Goal: Transaction & Acquisition: Book appointment/travel/reservation

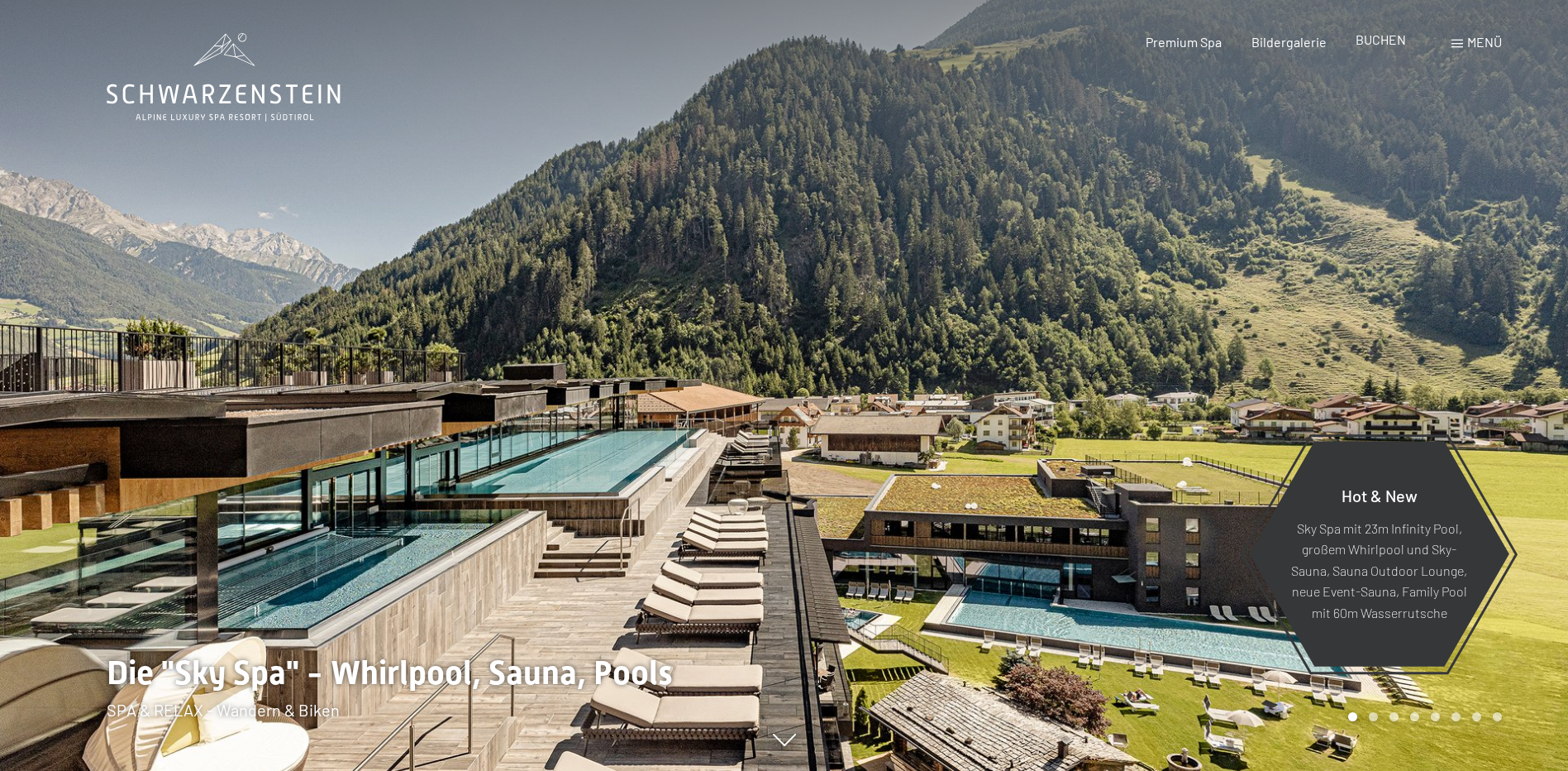
drag, startPoint x: 0, startPoint y: 0, endPoint x: 1384, endPoint y: 43, distance: 1384.7
click at [1384, 43] on span "BUCHEN" at bounding box center [1381, 39] width 51 height 15
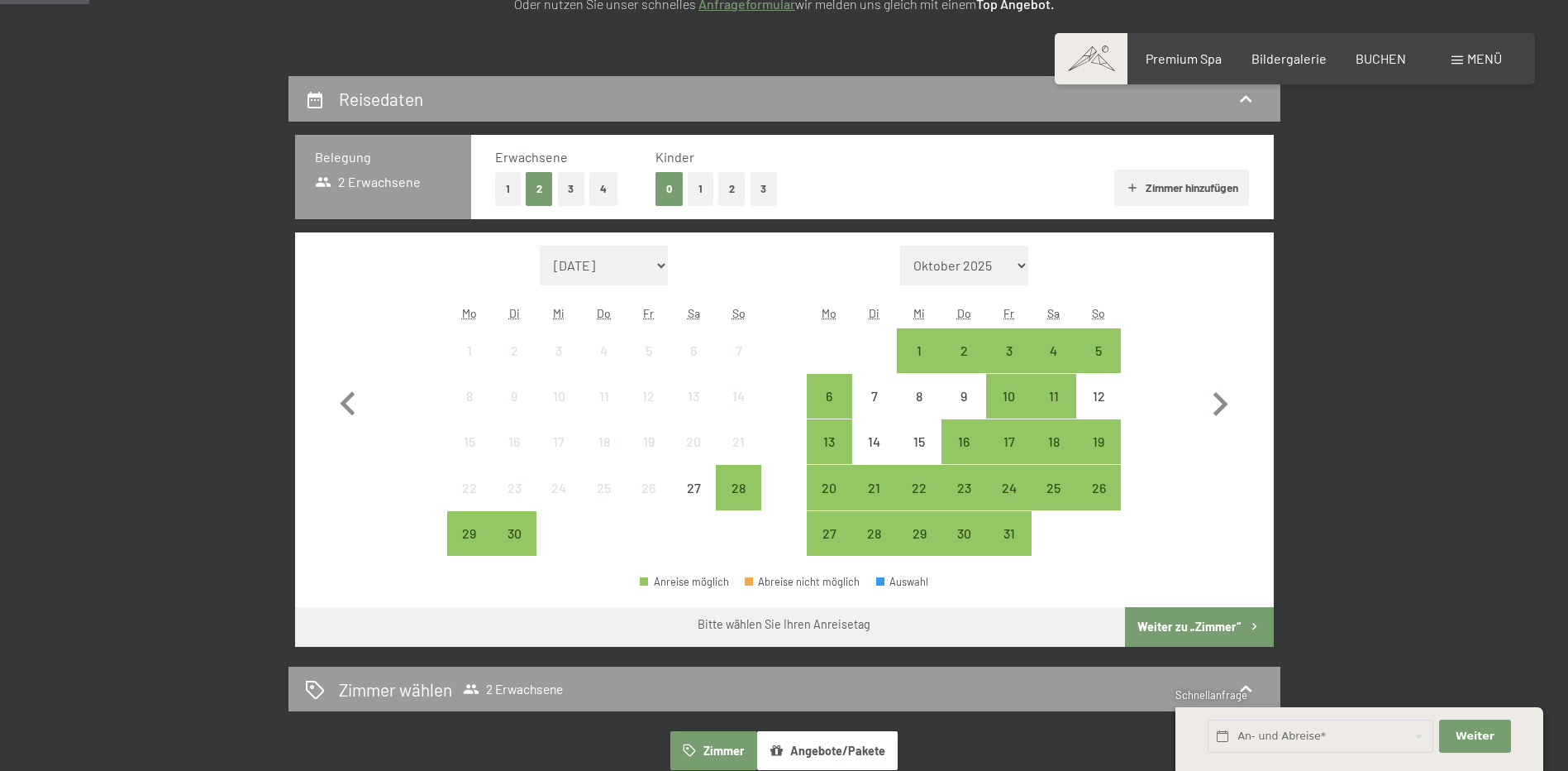
scroll to position [331, 0]
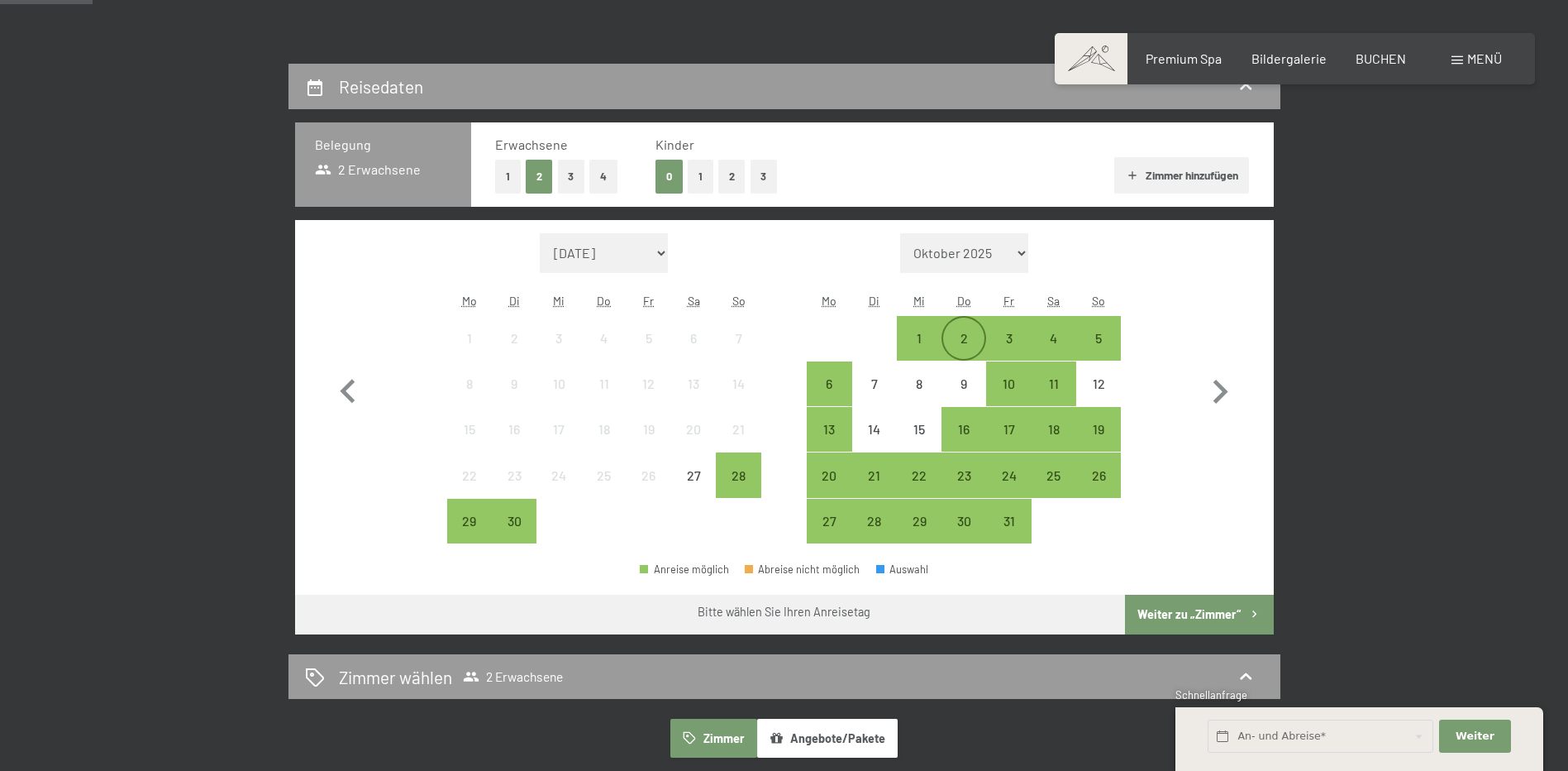
click at [953, 341] on div "2" at bounding box center [963, 352] width 41 height 41
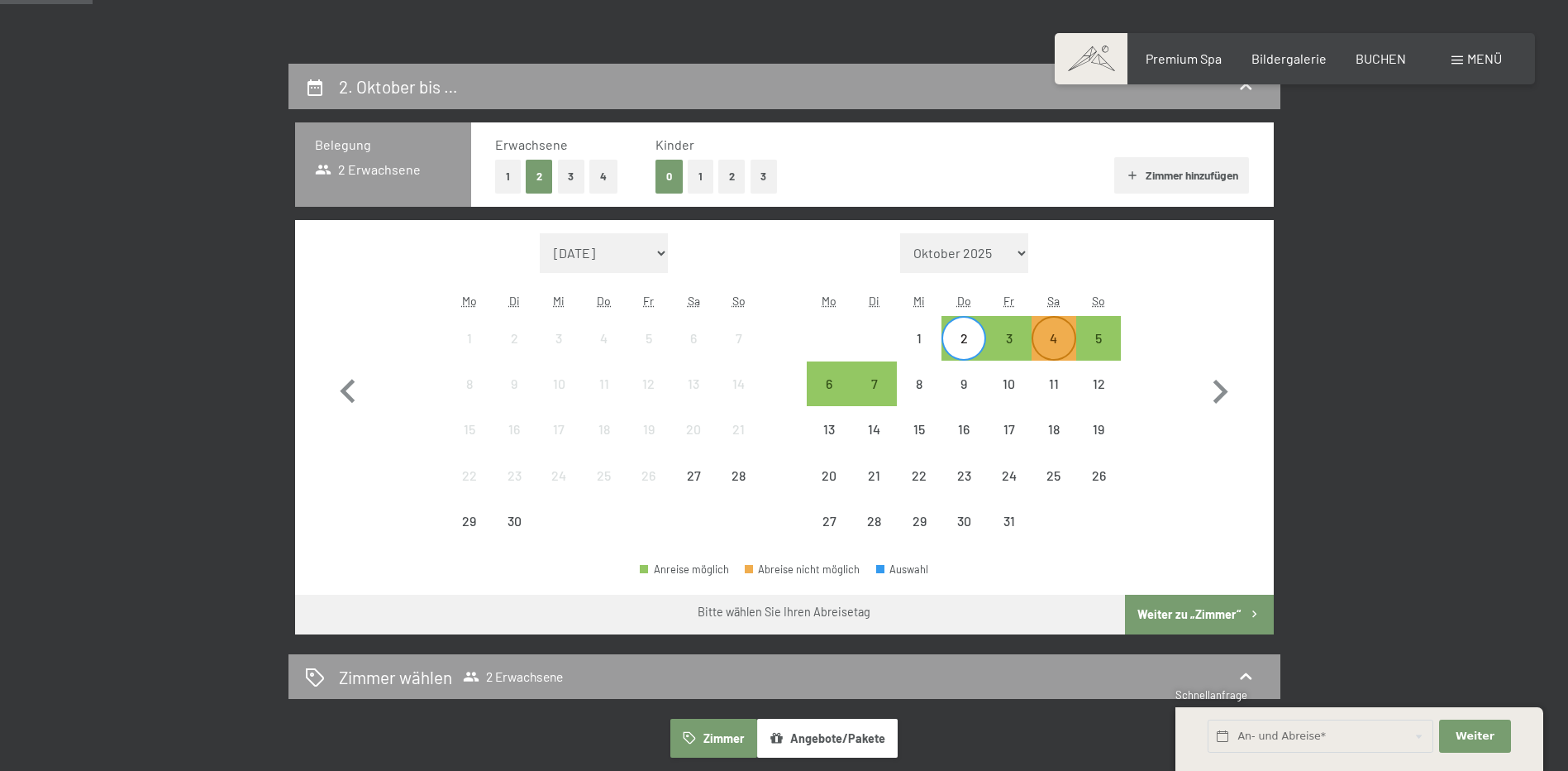
click at [1046, 339] on div "4" at bounding box center [1053, 352] width 41 height 41
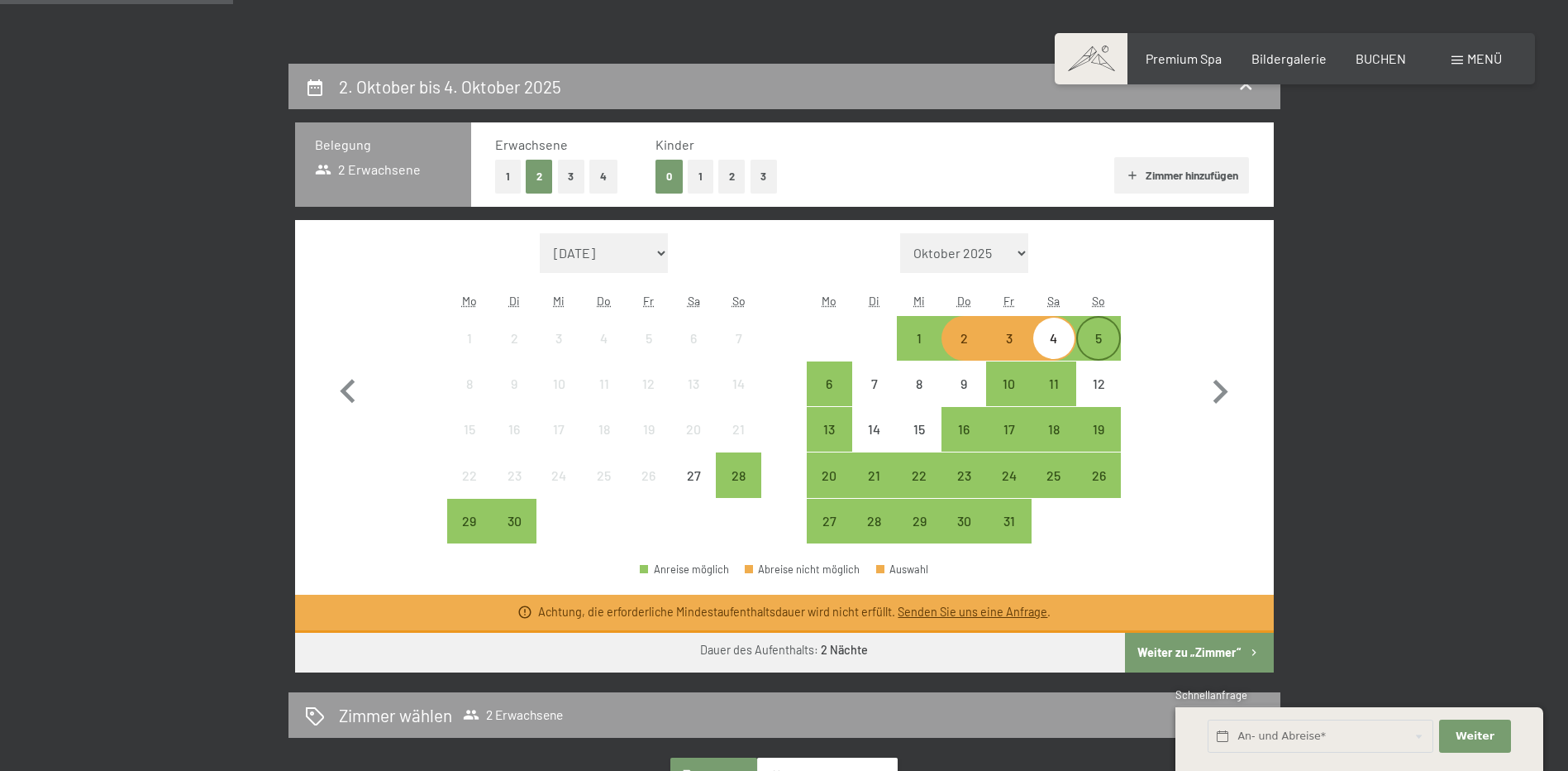
drag, startPoint x: 1066, startPoint y: 339, endPoint x: 1094, endPoint y: 338, distance: 28.0
click at [1094, 338] on div "1 2 3 4 5" at bounding box center [964, 339] width 314 height 46
click at [1094, 338] on div "5" at bounding box center [1098, 352] width 41 height 41
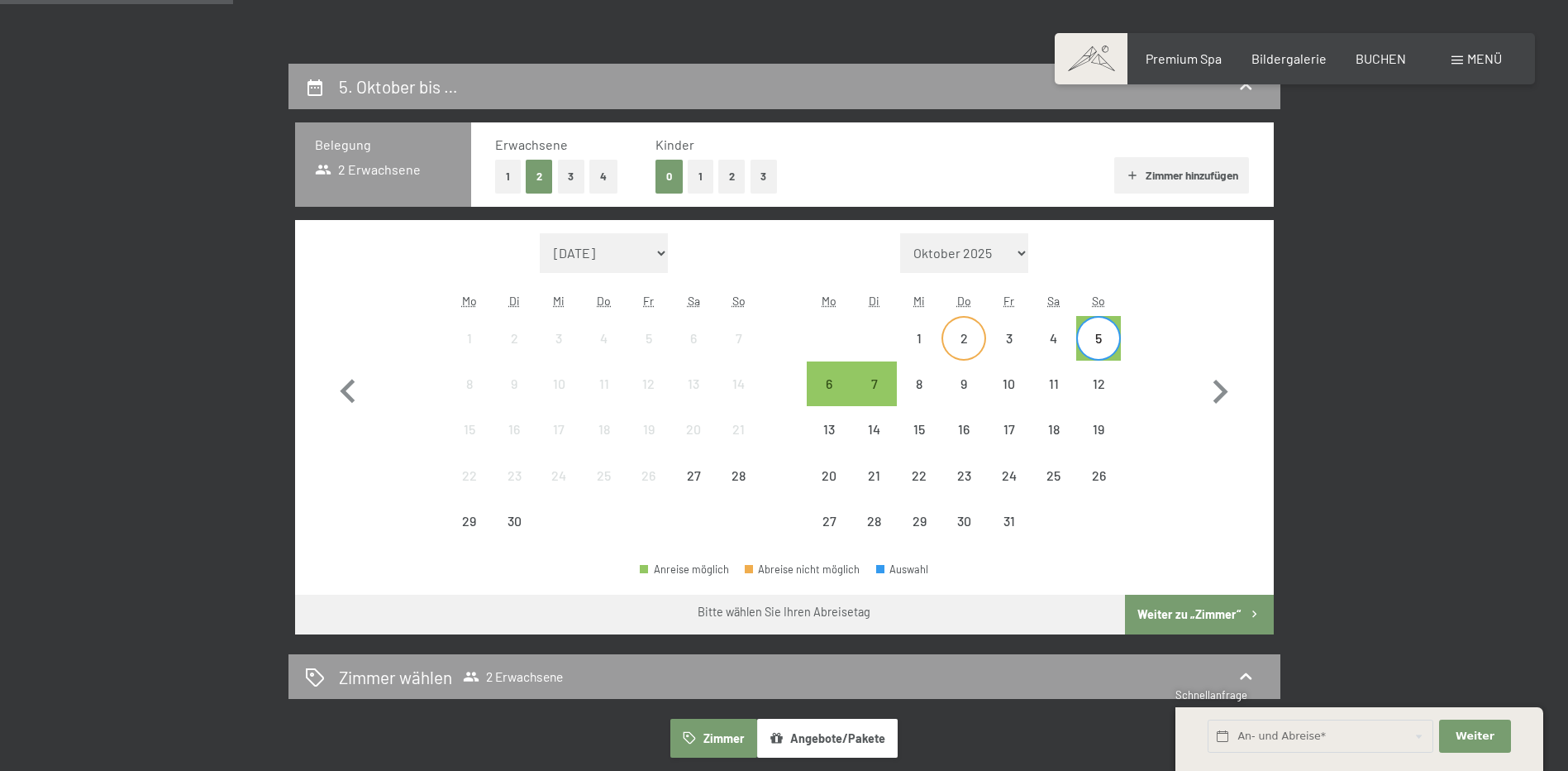
click at [966, 336] on div "2" at bounding box center [963, 352] width 41 height 41
click at [1096, 337] on div "5" at bounding box center [1098, 352] width 41 height 41
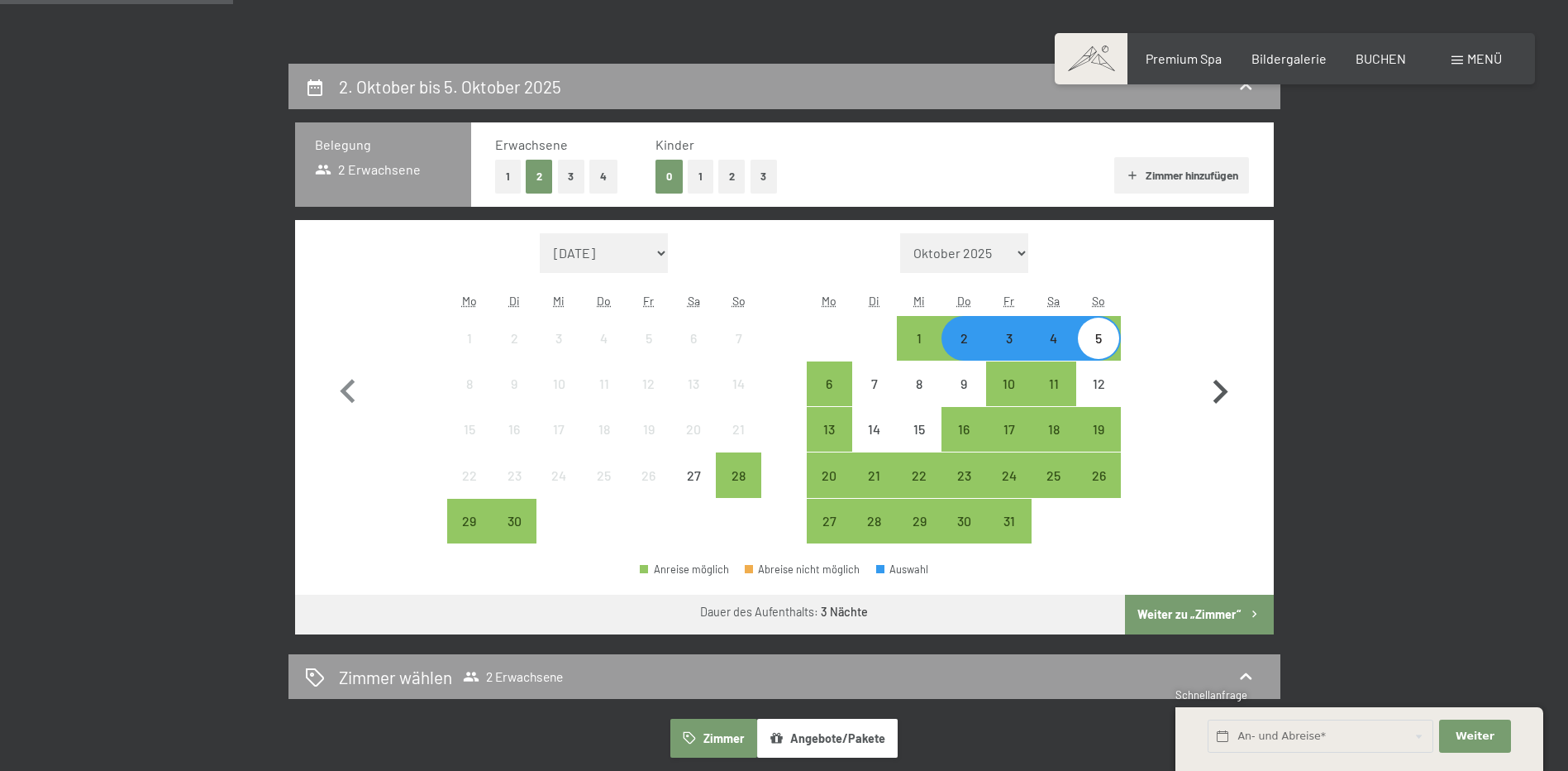
click at [1229, 393] on icon "button" at bounding box center [1220, 392] width 48 height 48
select select "[DATE]"
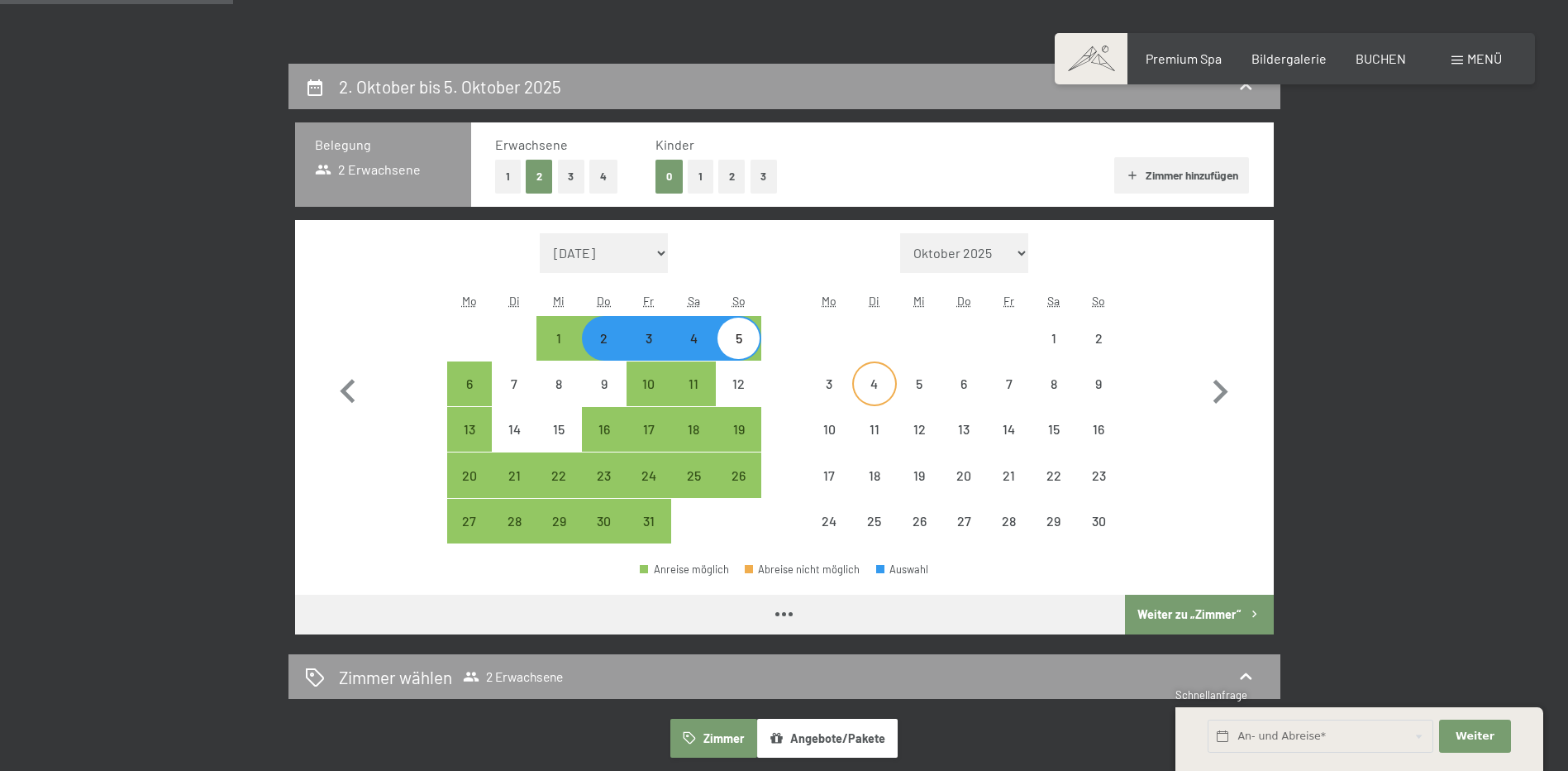
select select "[DATE]"
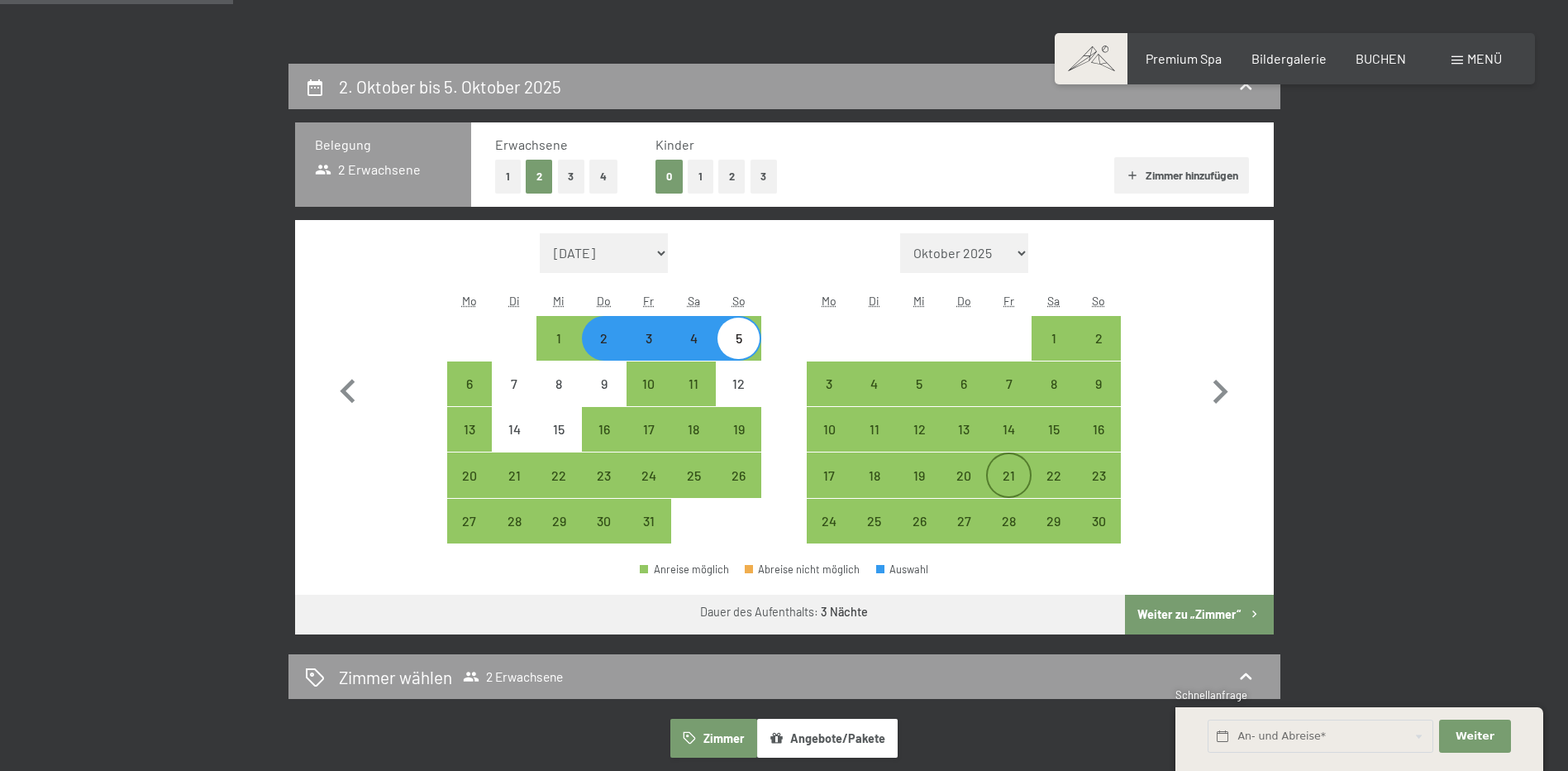
click at [1001, 480] on div "21" at bounding box center [1008, 489] width 41 height 41
select select "[DATE]"
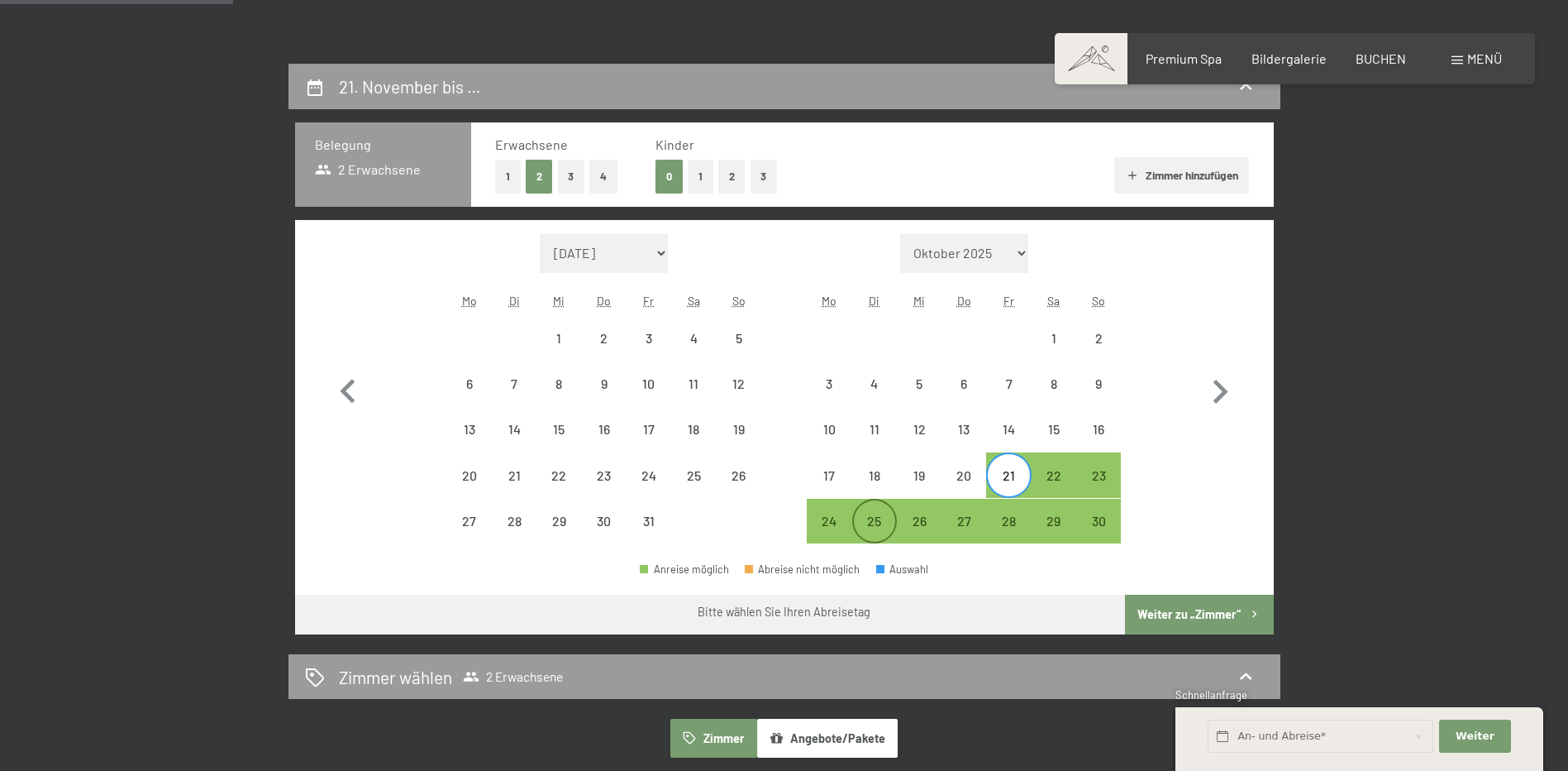
click at [878, 522] on div "25" at bounding box center [874, 535] width 41 height 41
select select "[DATE]"
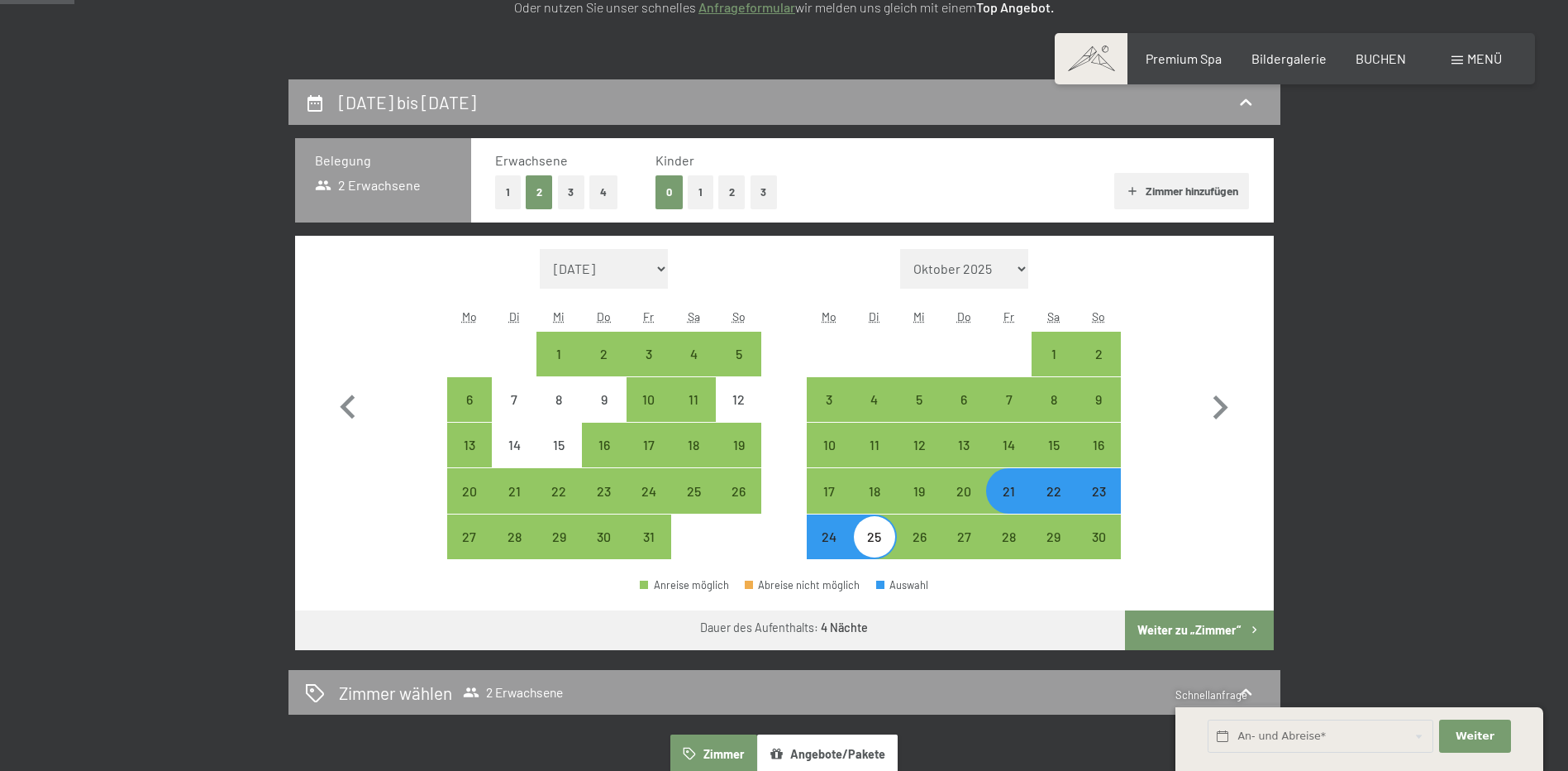
scroll to position [165, 0]
